Goal: Transaction & Acquisition: Obtain resource

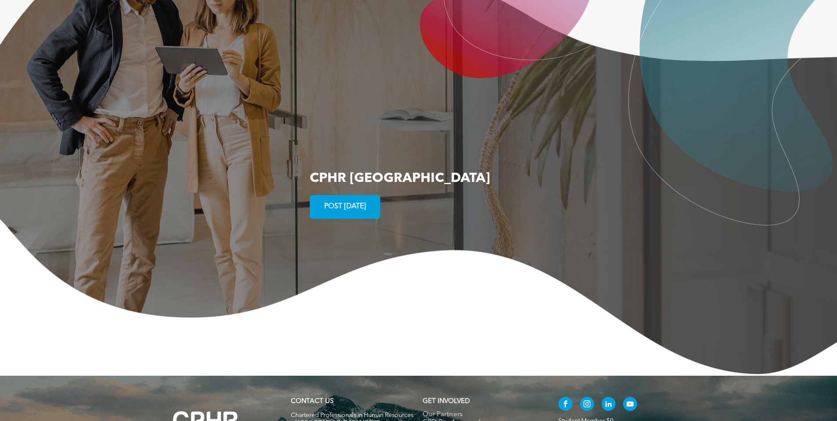
scroll to position [1678, 0]
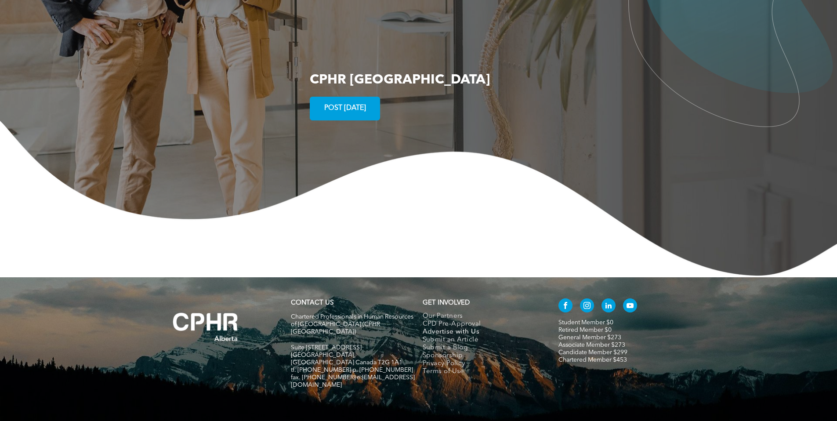
click at [444, 328] on span "Advertise with Us" at bounding box center [451, 332] width 57 height 8
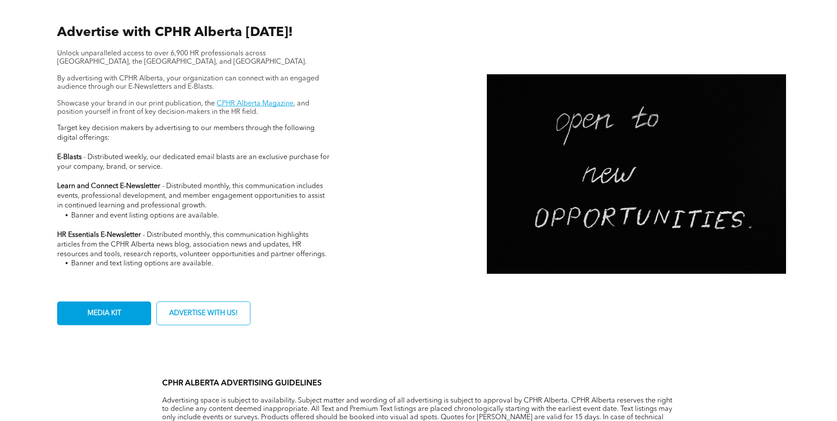
scroll to position [330, 0]
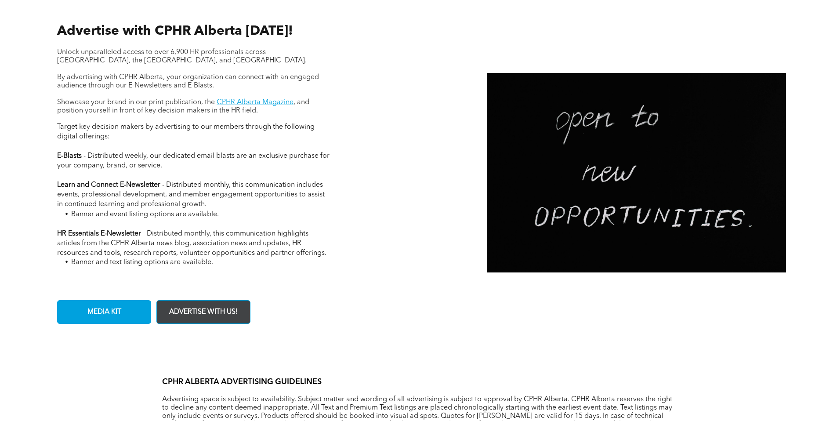
click at [242, 315] on link "ADVERTISE WITH US!" at bounding box center [203, 312] width 94 height 24
click at [194, 309] on span "ADVERTISE WITH US!" at bounding box center [203, 312] width 75 height 17
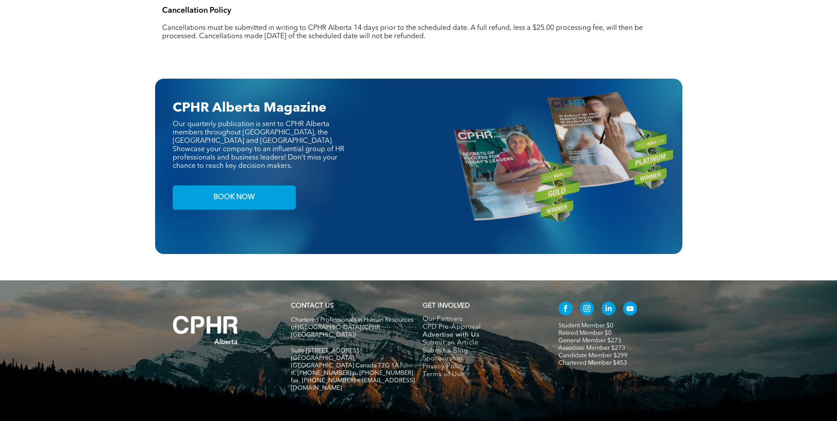
scroll to position [877, 0]
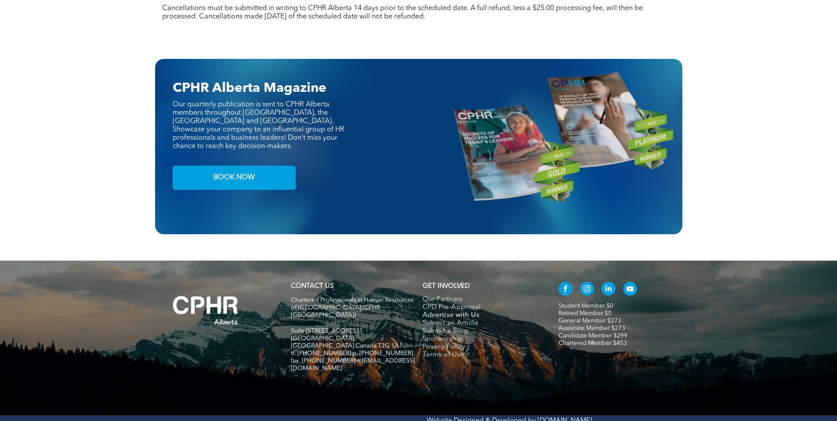
click at [440, 312] on span "Advertise with Us" at bounding box center [451, 316] width 57 height 8
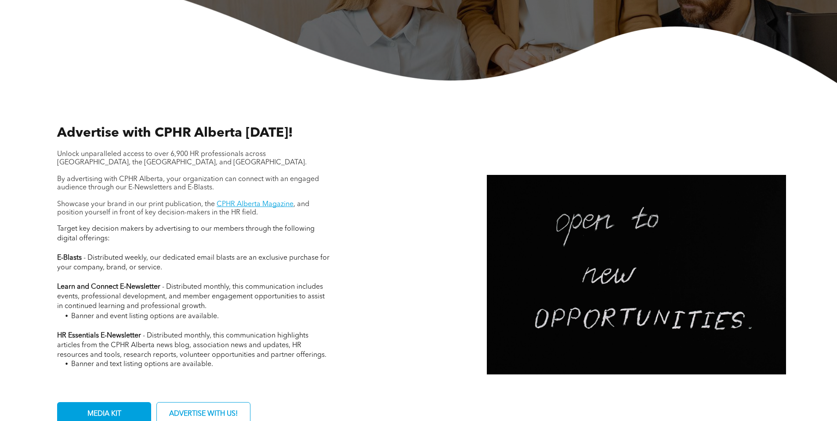
scroll to position [231, 0]
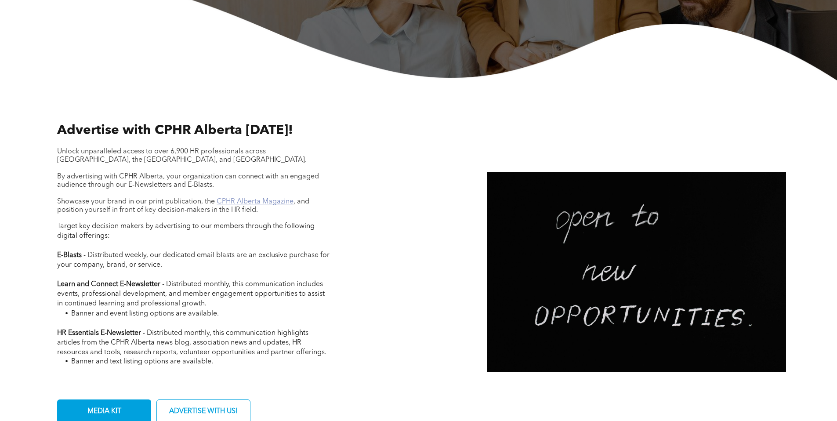
click at [275, 201] on link "CPHR Alberta Magazine" at bounding box center [255, 201] width 77 height 7
